Goal: Entertainment & Leisure: Consume media (video, audio)

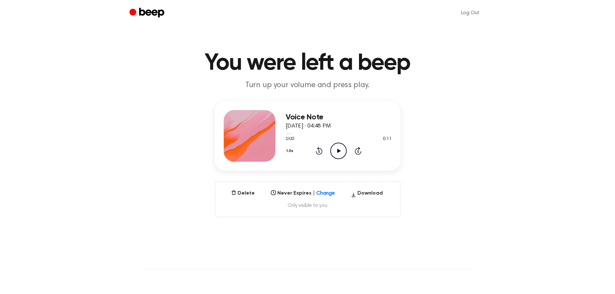
click at [339, 155] on icon "Play Audio" at bounding box center [338, 151] width 16 height 16
click at [337, 149] on icon "Play Audio" at bounding box center [338, 151] width 16 height 16
click at [335, 148] on icon "Play Audio" at bounding box center [338, 151] width 16 height 16
click at [335, 150] on icon "Play Audio" at bounding box center [338, 151] width 16 height 16
click at [336, 148] on icon "Play Audio" at bounding box center [338, 151] width 16 height 16
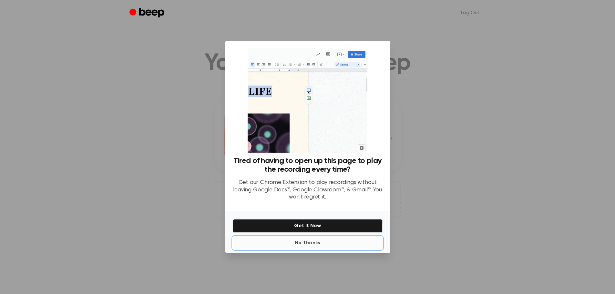
click at [305, 242] on button "No Thanks" at bounding box center [308, 242] width 150 height 13
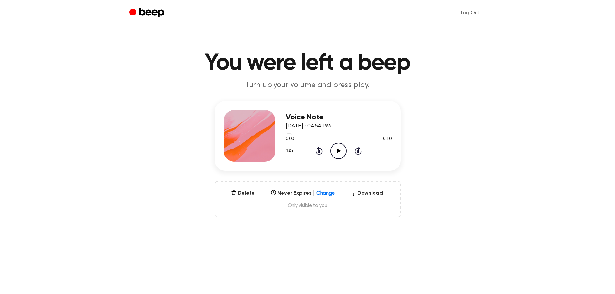
click at [338, 151] on icon at bounding box center [339, 151] width 4 height 4
click at [337, 149] on icon at bounding box center [339, 151] width 4 height 4
click at [334, 153] on icon "Play Audio" at bounding box center [338, 151] width 16 height 16
click at [346, 150] on icon "Play Audio" at bounding box center [338, 151] width 16 height 16
click at [339, 150] on icon at bounding box center [339, 151] width 4 height 4
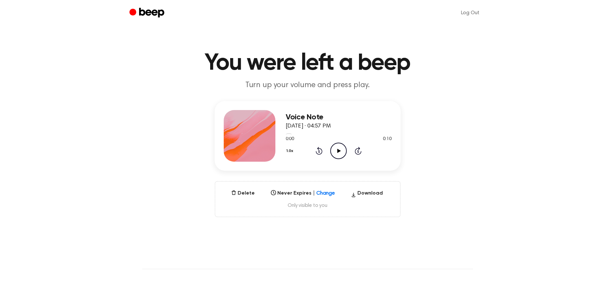
click at [338, 150] on icon at bounding box center [339, 151] width 4 height 4
click at [344, 152] on icon "Play Audio" at bounding box center [338, 151] width 16 height 16
click at [341, 145] on icon "Play Audio" at bounding box center [338, 151] width 16 height 16
click at [338, 149] on icon at bounding box center [339, 151] width 4 height 4
click at [338, 151] on icon at bounding box center [339, 151] width 4 height 4
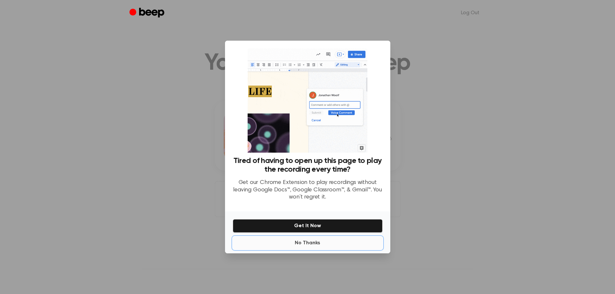
click at [309, 244] on button "No Thanks" at bounding box center [308, 242] width 150 height 13
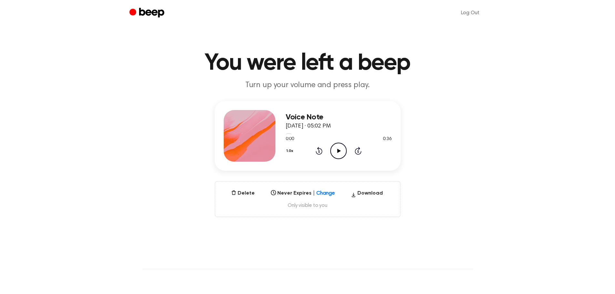
click at [343, 152] on icon "Play Audio" at bounding box center [338, 151] width 16 height 16
click at [333, 150] on icon "Play Audio" at bounding box center [338, 151] width 16 height 16
click at [340, 151] on icon at bounding box center [339, 151] width 4 height 4
click at [340, 147] on icon "Play Audio" at bounding box center [338, 151] width 16 height 16
click at [337, 150] on icon at bounding box center [339, 151] width 4 height 4
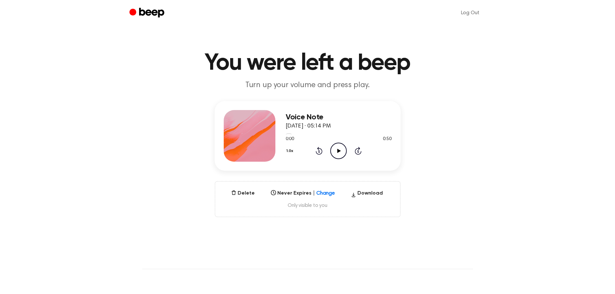
click at [340, 151] on icon at bounding box center [339, 151] width 4 height 4
click at [343, 155] on icon "Play Audio" at bounding box center [338, 151] width 16 height 16
click at [339, 151] on icon at bounding box center [339, 151] width 4 height 4
click at [337, 151] on icon "Play Audio" at bounding box center [338, 151] width 16 height 16
click at [340, 149] on icon "Play Audio" at bounding box center [338, 151] width 16 height 16
